Goal: Task Accomplishment & Management: Use online tool/utility

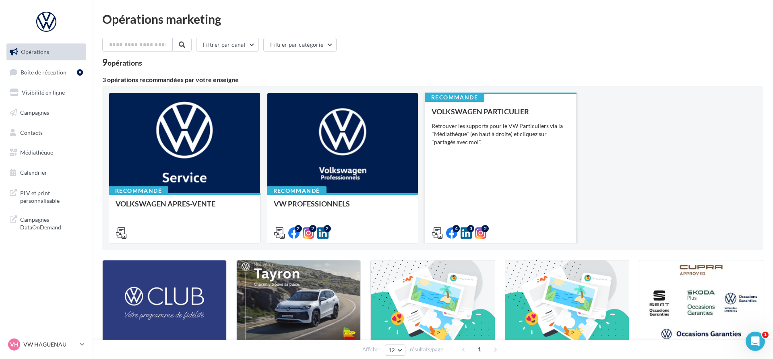
click at [457, 195] on div "VOLKSWAGEN PARTICULIER Retrouver les supports pour le VW Particuliers via la "M…" at bounding box center [500, 171] width 138 height 129
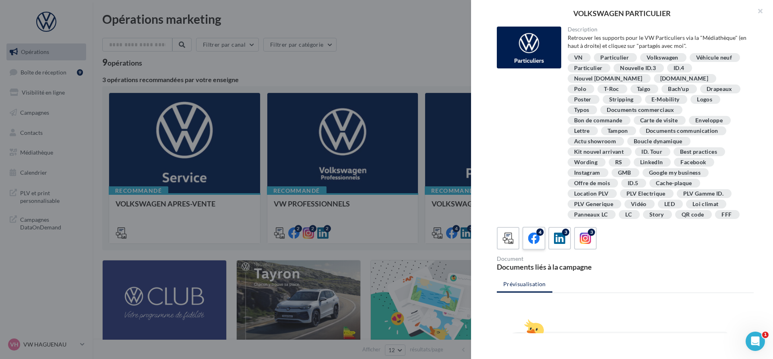
click at [540, 245] on div "4" at bounding box center [533, 238] width 15 height 15
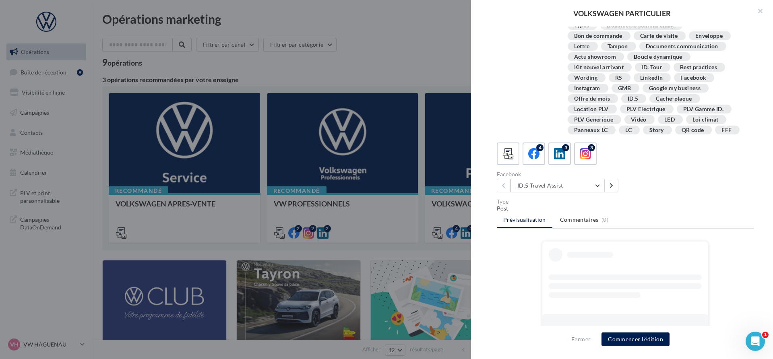
scroll to position [116, 0]
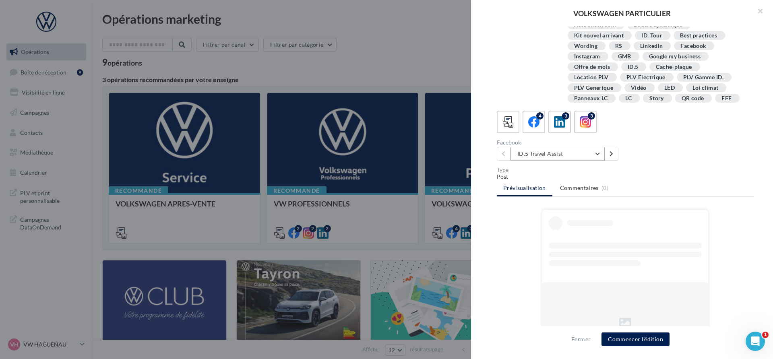
click at [557, 159] on button "ID.5 Travel Assist" at bounding box center [557, 154] width 94 height 14
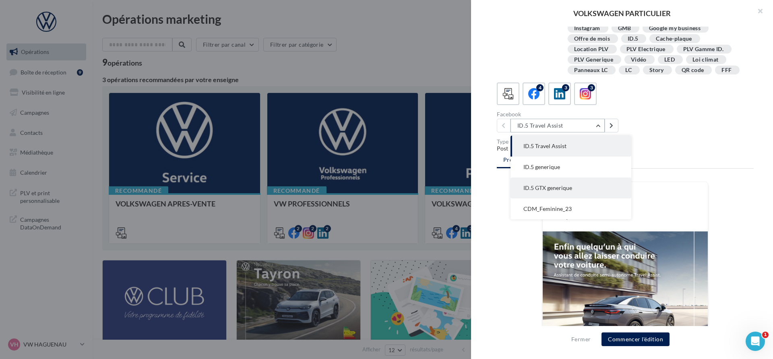
scroll to position [143, 0]
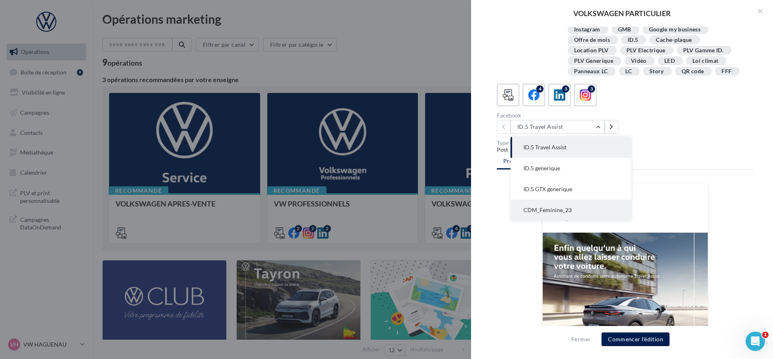
click at [563, 204] on button "CDM_Feminine_23" at bounding box center [570, 210] width 121 height 21
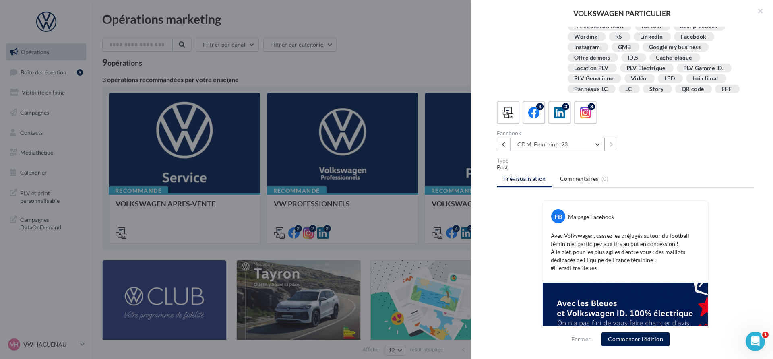
scroll to position [125, 0]
click at [557, 146] on button "CDM_Feminine_23" at bounding box center [557, 145] width 94 height 14
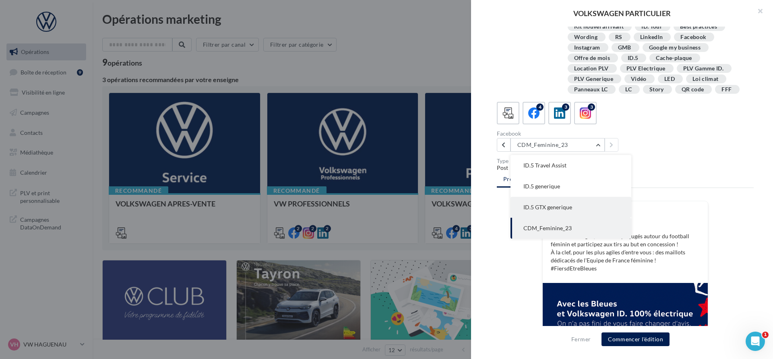
click at [564, 204] on span "ID.5 GTX generique" at bounding box center [547, 207] width 49 height 7
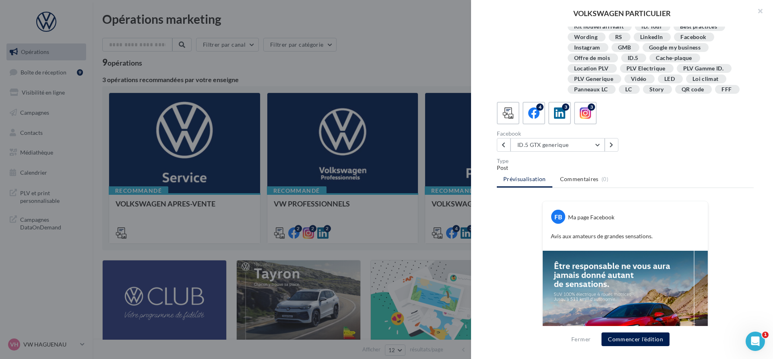
scroll to position [218, 0]
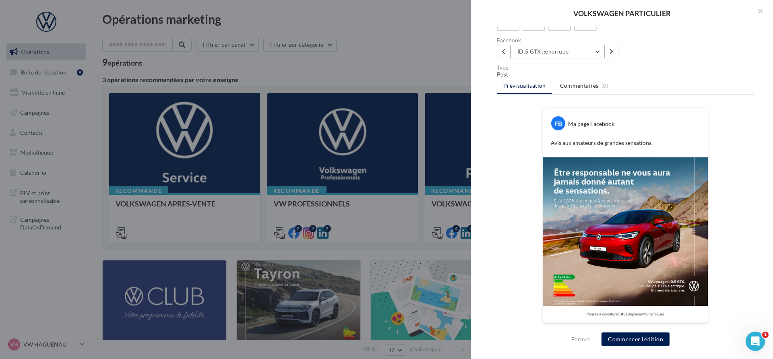
click at [559, 55] on button "ID.5 GTX generique" at bounding box center [557, 52] width 94 height 14
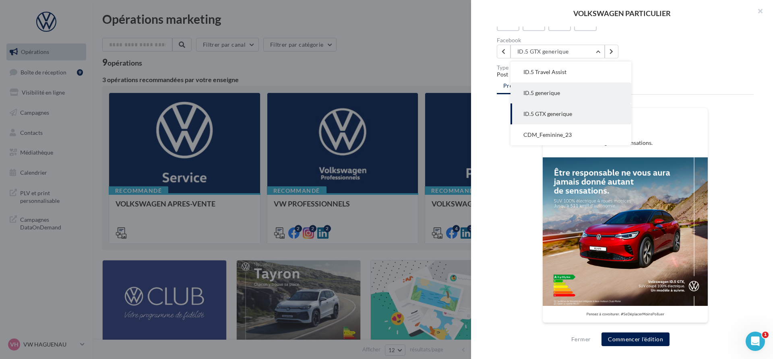
click at [561, 99] on button "ID.5 generique" at bounding box center [570, 92] width 121 height 21
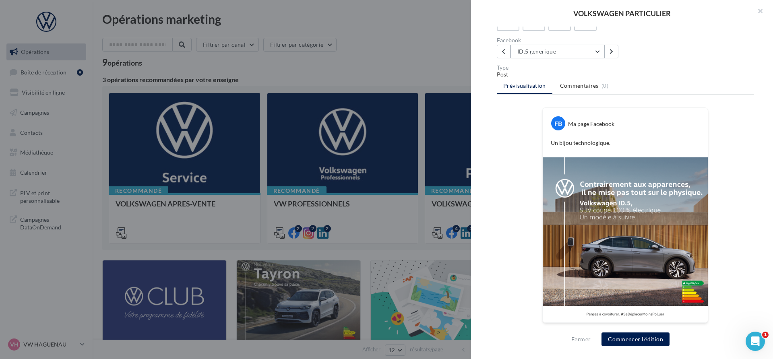
click at [521, 51] on button "ID.5 generique" at bounding box center [557, 52] width 94 height 14
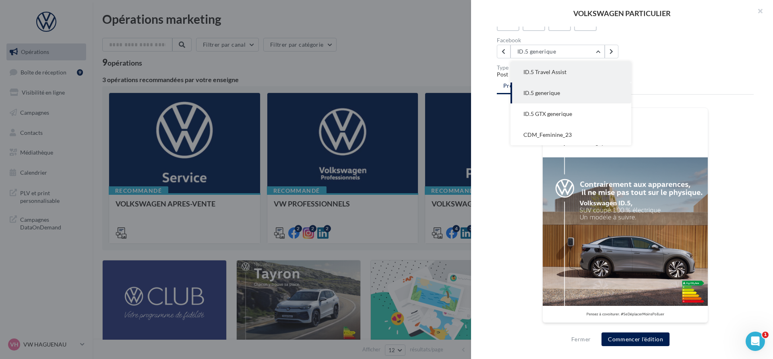
click at [530, 64] on button "ID.5 Travel Assist" at bounding box center [570, 72] width 121 height 21
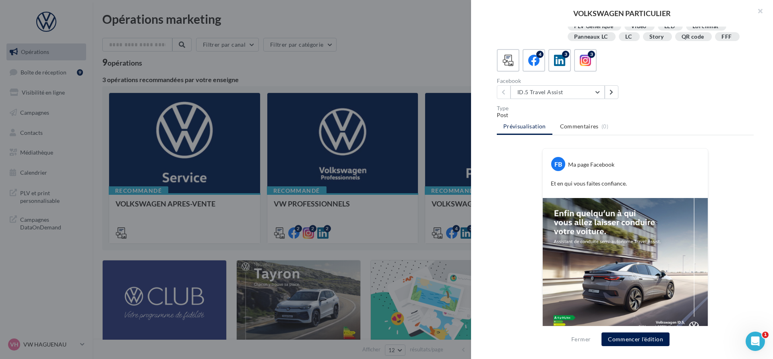
scroll to position [167, 0]
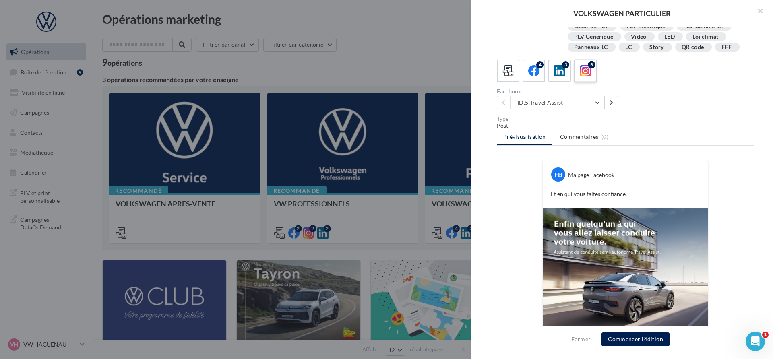
click at [583, 76] on icon at bounding box center [585, 71] width 12 height 12
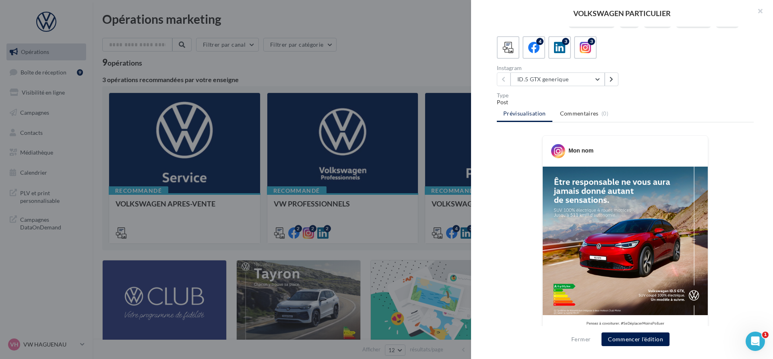
scroll to position [158, 0]
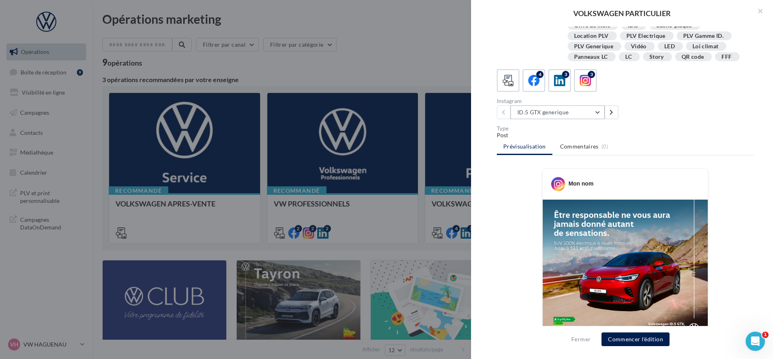
click at [558, 111] on button "ID.5 GTX generique" at bounding box center [557, 112] width 94 height 14
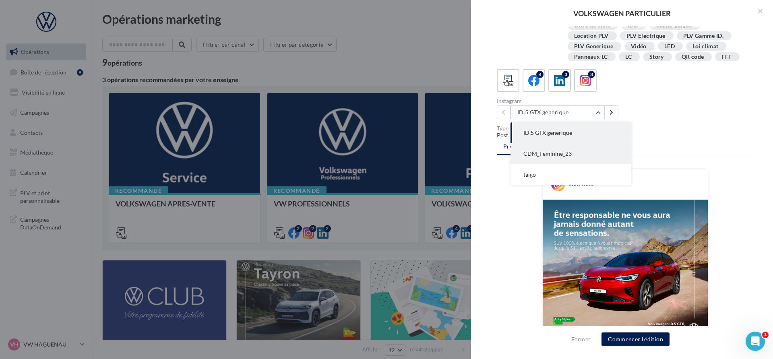
click at [558, 148] on button "CDM_Feminine_23" at bounding box center [570, 153] width 121 height 21
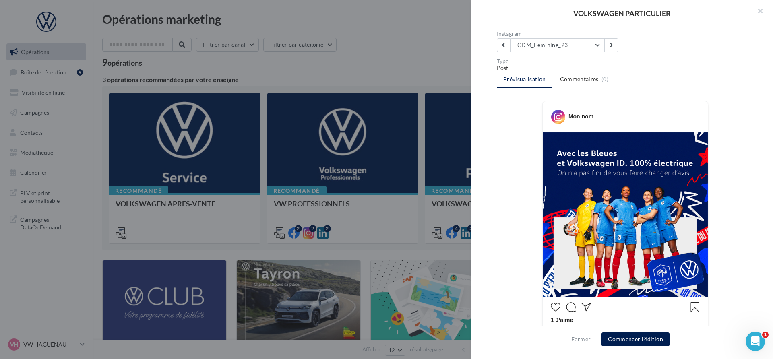
scroll to position [187, 0]
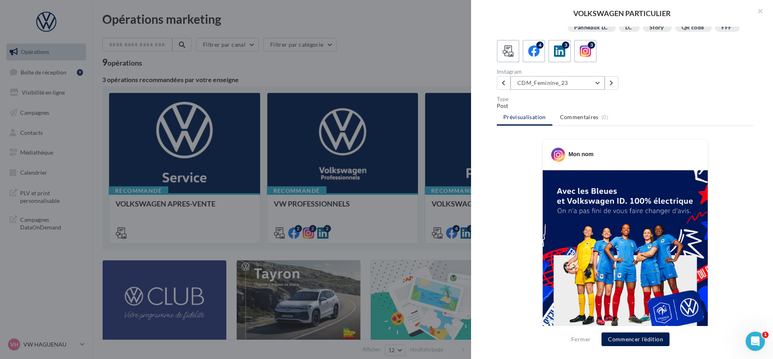
click at [569, 86] on button "CDM_Feminine_23" at bounding box center [557, 83] width 94 height 14
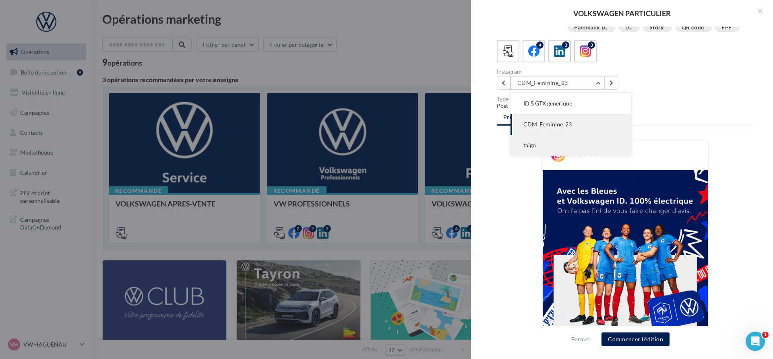
click at [567, 142] on button "taigo" at bounding box center [570, 145] width 121 height 21
